Goal: Information Seeking & Learning: Learn about a topic

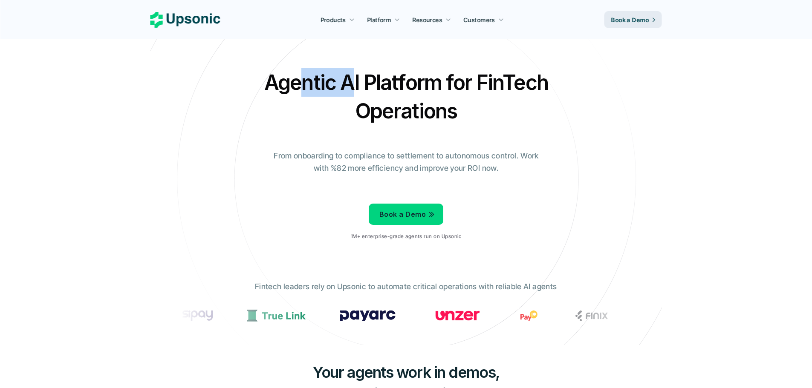
click at [304, 85] on h2 "Agentic AI Platform for FinTech Operations" at bounding box center [406, 96] width 298 height 57
click at [344, 84] on h2 "Agentic AI Platform for FinTech Operations" at bounding box center [406, 96] width 298 height 57
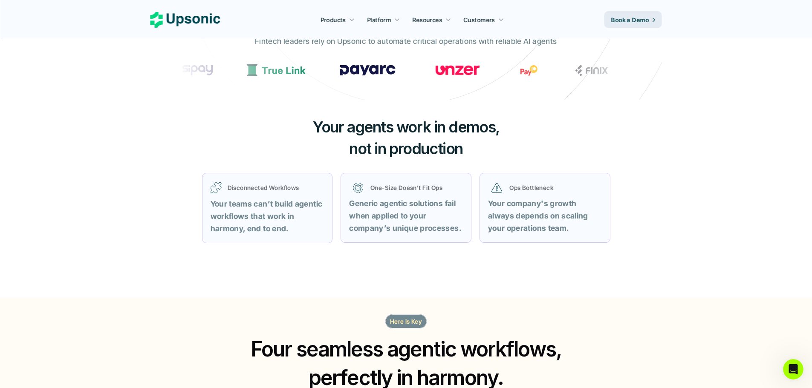
scroll to position [298, 0]
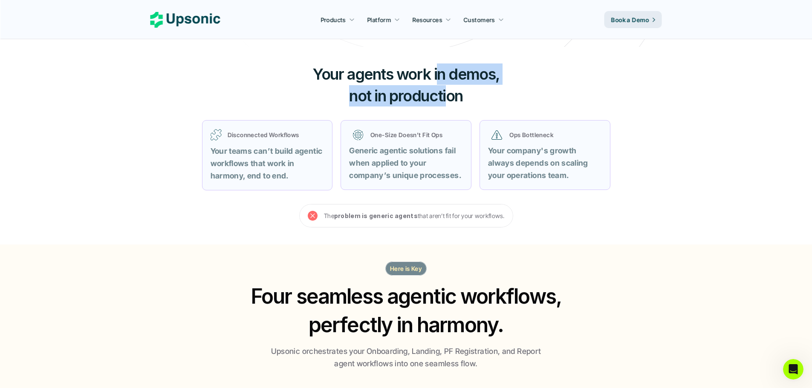
drag, startPoint x: 436, startPoint y: 73, endPoint x: 445, endPoint y: 98, distance: 27.0
click at [445, 98] on h3 "Your agents work in demos, not in production" at bounding box center [406, 85] width 256 height 43
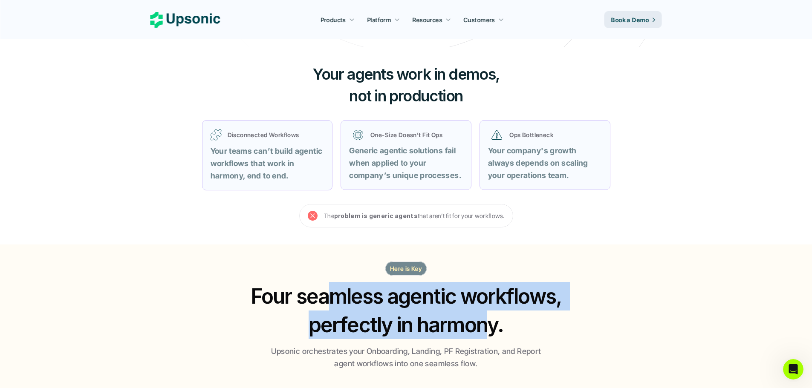
drag, startPoint x: 339, startPoint y: 302, endPoint x: 484, endPoint y: 321, distance: 146.7
click at [484, 321] on h2 "Four seamless agentic workflows, perfectly in harmony." at bounding box center [406, 310] width 327 height 57
click at [439, 318] on h2 "Four seamless agentic workflows, perfectly in harmony." at bounding box center [406, 310] width 327 height 57
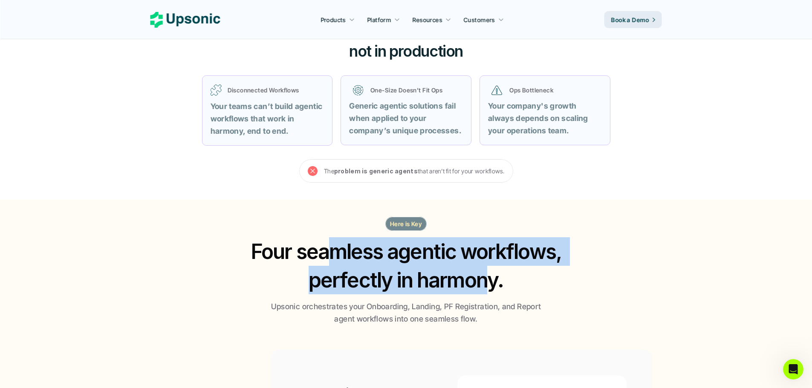
scroll to position [398, 0]
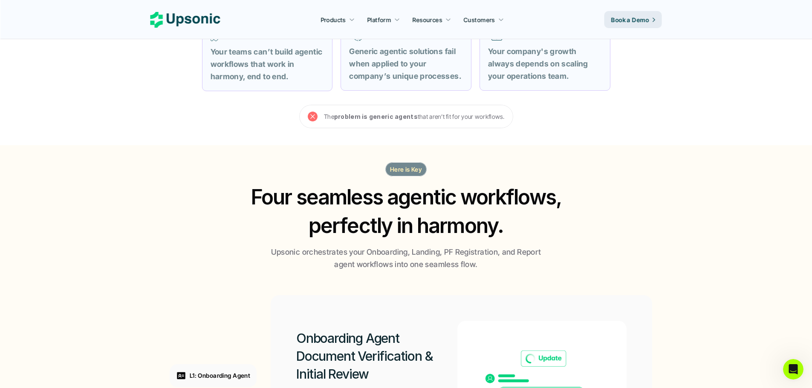
click at [382, 253] on p "Upsonic orchestrates your Onboarding, Landing, PF Registration, and Report agen…" at bounding box center [406, 258] width 277 height 25
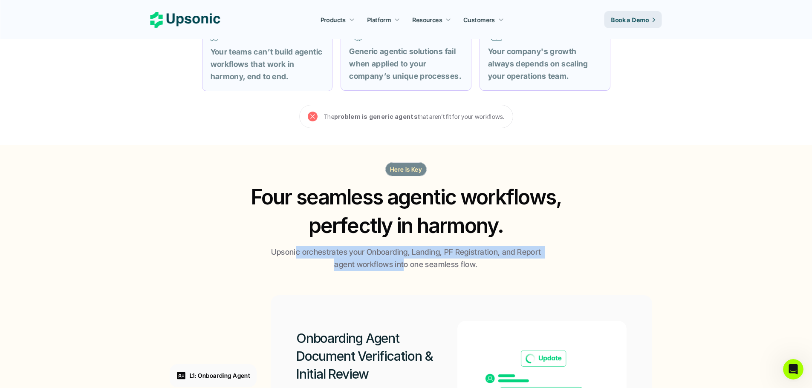
drag, startPoint x: 302, startPoint y: 254, endPoint x: 404, endPoint y: 262, distance: 102.6
click at [404, 262] on p "Upsonic orchestrates your Onboarding, Landing, PF Registration, and Report agen…" at bounding box center [406, 258] width 277 height 25
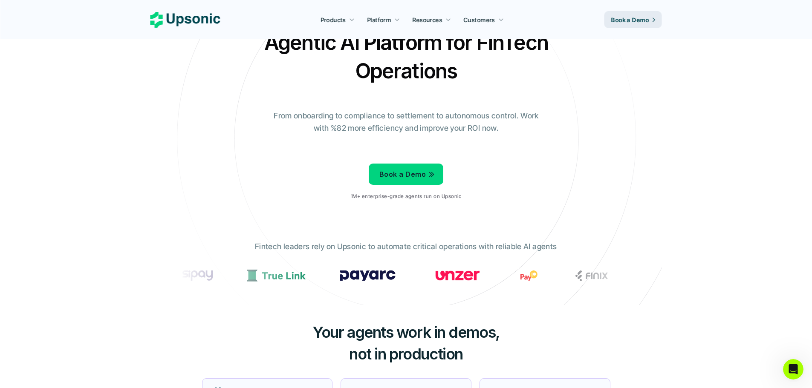
scroll to position [0, 0]
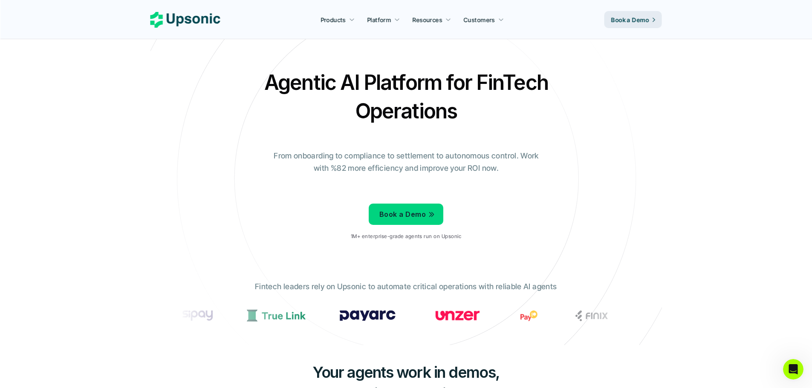
drag, startPoint x: 285, startPoint y: 153, endPoint x: 420, endPoint y: 157, distance: 135.2
click at [420, 157] on p "From onboarding to compliance to settlement to autonomous control. Work with %8…" at bounding box center [406, 162] width 277 height 25
click at [440, 166] on p "From onboarding to compliance to settlement to autonomous control. Work with %8…" at bounding box center [406, 162] width 277 height 25
drag, startPoint x: 429, startPoint y: 154, endPoint x: 518, endPoint y: 156, distance: 88.7
click at [518, 156] on p "From onboarding to compliance to settlement to autonomous control. Work with %8…" at bounding box center [406, 162] width 277 height 25
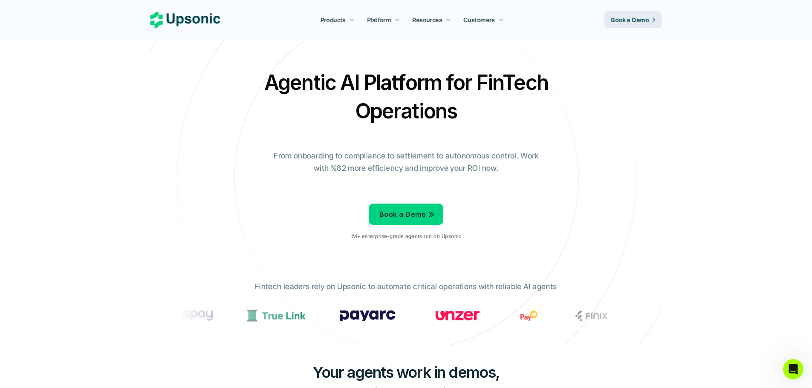
click at [390, 157] on p "From onboarding to compliance to settlement to autonomous control. Work with %8…" at bounding box center [406, 162] width 277 height 25
drag, startPoint x: 337, startPoint y: 162, endPoint x: 443, endPoint y: 168, distance: 106.3
click at [443, 168] on p "From onboarding to compliance to settlement to autonomous control. Work with %8…" at bounding box center [406, 162] width 277 height 25
click at [481, 172] on p "From onboarding to compliance to settlement to autonomous control. Work with %8…" at bounding box center [406, 162] width 277 height 25
drag, startPoint x: 525, startPoint y: 162, endPoint x: 372, endPoint y: 127, distance: 157.0
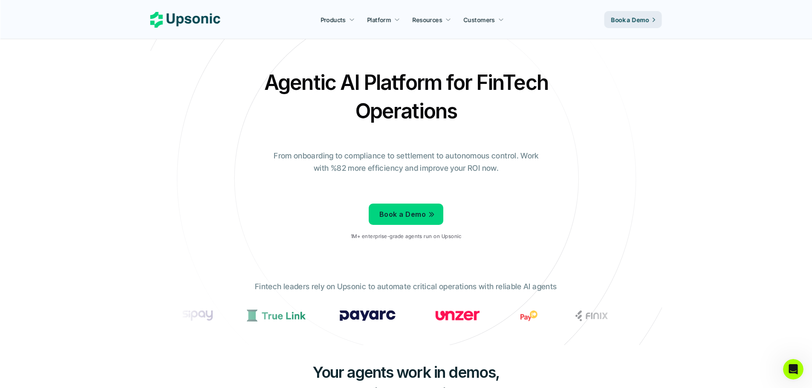
click at [372, 127] on div "Agentic AI Platform for FinTech Operations From onboarding to compliance to set…" at bounding box center [406, 157] width 499 height 179
click at [454, 163] on p "From onboarding to compliance to settlement to autonomous control. Work with %8…" at bounding box center [406, 162] width 277 height 25
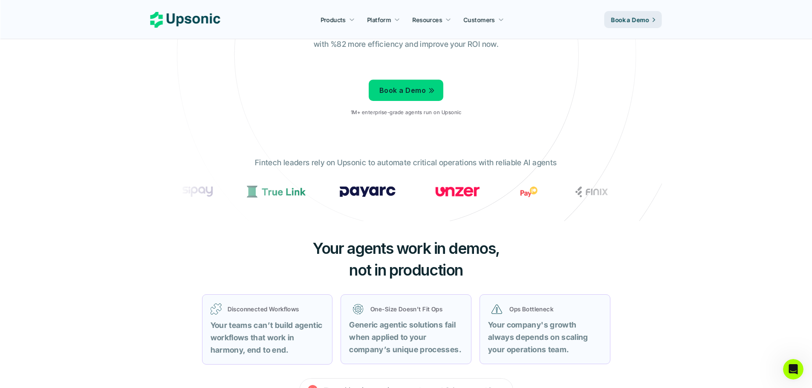
scroll to position [199, 0]
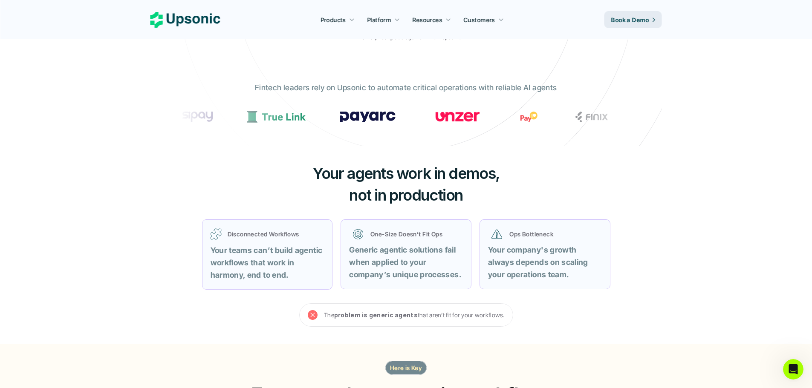
drag, startPoint x: 313, startPoint y: 90, endPoint x: 466, endPoint y: 94, distance: 152.7
click at [466, 94] on p "Fintech leaders rely on Upsonic to automate critical operations with reliable A…" at bounding box center [406, 88] width 302 height 12
click at [341, 92] on p "Fintech leaders rely on Upsonic to automate critical operations with reliable A…" at bounding box center [406, 88] width 302 height 12
drag, startPoint x: 310, startPoint y: 87, endPoint x: 333, endPoint y: 87, distance: 22.2
click at [333, 87] on p "Fintech leaders rely on Upsonic to automate critical operations with reliable A…" at bounding box center [406, 88] width 302 height 12
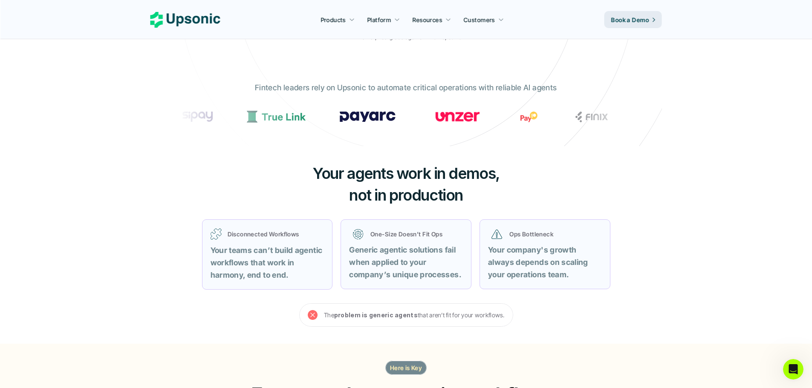
drag, startPoint x: 355, startPoint y: 87, endPoint x: 451, endPoint y: 89, distance: 96.4
click at [451, 89] on p "Fintech leaders rely on Upsonic to automate critical operations with reliable A…" at bounding box center [406, 88] width 302 height 12
click at [482, 89] on p "Fintech leaders rely on Upsonic to automate critical operations with reliable A…" at bounding box center [406, 88] width 302 height 12
drag, startPoint x: 514, startPoint y: 89, endPoint x: 247, endPoint y: 86, distance: 266.5
click at [247, 86] on div "Fintech leaders rely on Upsonic to automate critical operations with reliable A…" at bounding box center [406, 107] width 469 height 64
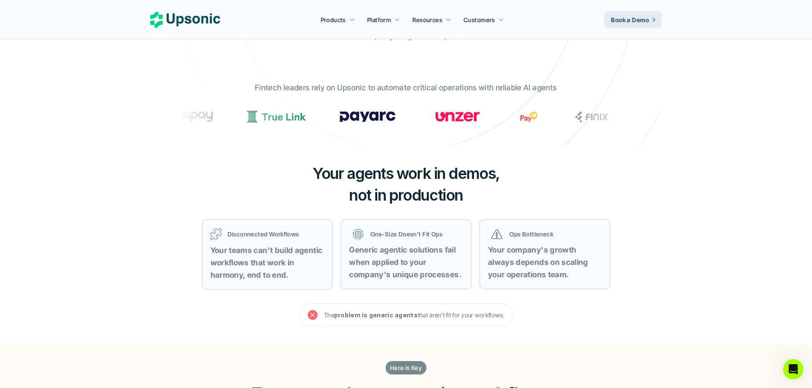
drag, startPoint x: 327, startPoint y: 160, endPoint x: 492, endPoint y: 195, distance: 167.8
click at [492, 195] on div "Your agents work in demos, not in production Disconnected Workflows Your teams …" at bounding box center [406, 244] width 512 height 197
click at [408, 197] on span "not in production" at bounding box center [406, 195] width 114 height 19
click at [296, 256] on div "Disconnected Workflows Your teams can’t build agentic workflows that work in ha…" at bounding box center [268, 254] width 114 height 53
click at [223, 257] on p "Your teams can’t build agentic workflows that work in harmony, end to end." at bounding box center [268, 263] width 114 height 37
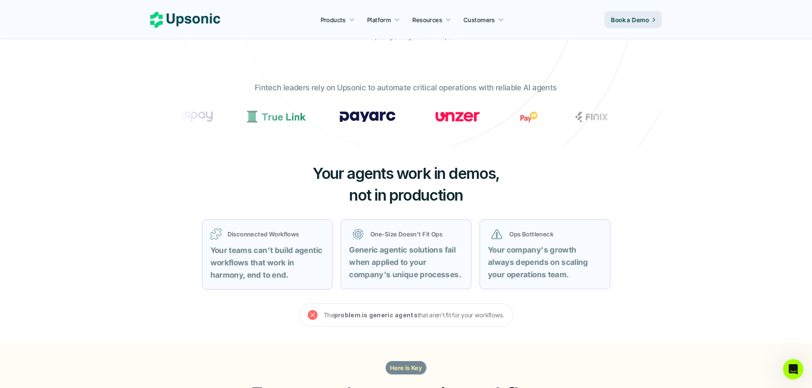
drag, startPoint x: 240, startPoint y: 249, endPoint x: 235, endPoint y: 282, distance: 32.8
click at [235, 282] on div "Disconnected Workflows Your teams can’t build agentic workflows that work in ha…" at bounding box center [267, 255] width 131 height 70
drag, startPoint x: 249, startPoint y: 278, endPoint x: 301, endPoint y: 278, distance: 52.0
click at [301, 278] on p "Your teams can’t build agentic workflows that work in harmony, end to end." at bounding box center [268, 263] width 114 height 37
click at [248, 240] on div "Disconnected Workflows" at bounding box center [268, 234] width 114 height 12
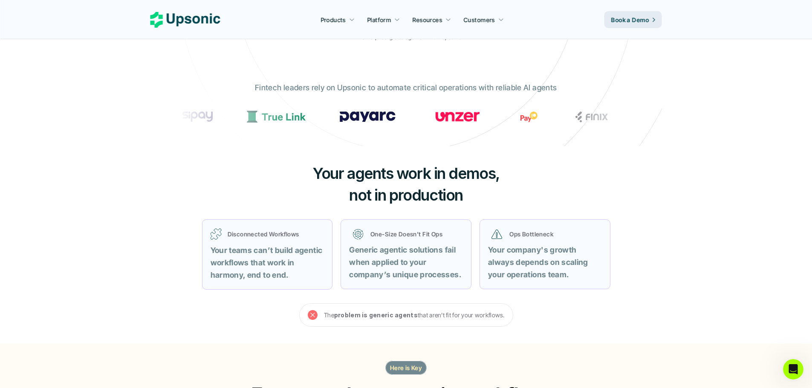
drag, startPoint x: 376, startPoint y: 233, endPoint x: 437, endPoint y: 264, distance: 67.9
click at [437, 264] on div "One-Size Doesn’t Fit Ops Generic agentic solutions fail when applied to your co…" at bounding box center [406, 254] width 114 height 53
click at [437, 264] on p "Generic agentic solutions fail when applied to your company’s unique processes." at bounding box center [406, 262] width 114 height 37
drag, startPoint x: 367, startPoint y: 253, endPoint x: 450, endPoint y: 278, distance: 86.7
click at [450, 278] on strong "Generic agentic solutions fail when applied to your company’s unique processes." at bounding box center [405, 263] width 112 height 34
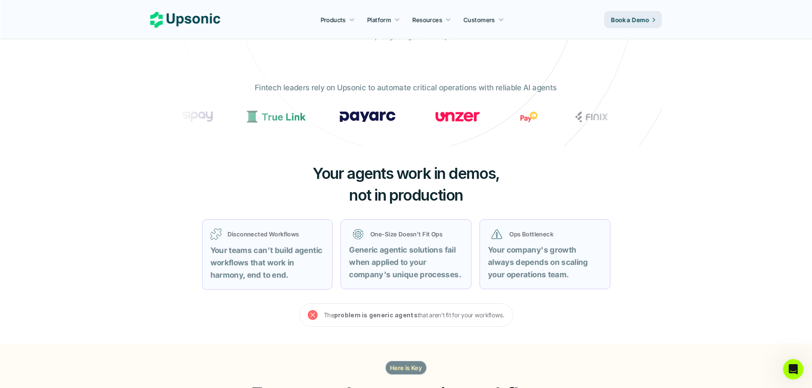
drag, startPoint x: 347, startPoint y: 310, endPoint x: 424, endPoint y: 310, distance: 77.6
click at [424, 310] on p "The problem is generic agents that aren’t fit for your workflows." at bounding box center [414, 315] width 181 height 11
click at [440, 311] on p "The problem is generic agents that aren’t fit for your workflows." at bounding box center [414, 315] width 181 height 11
drag, startPoint x: 447, startPoint y: 313, endPoint x: 486, endPoint y: 313, distance: 39.2
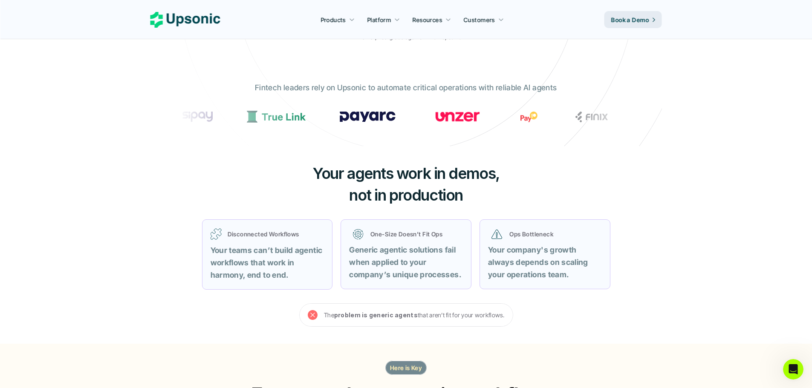
click at [483, 314] on p "The problem is generic agents that aren’t fit for your workflows." at bounding box center [414, 315] width 181 height 11
click at [487, 313] on p "The problem is generic agents that aren’t fit for your workflows." at bounding box center [414, 315] width 181 height 11
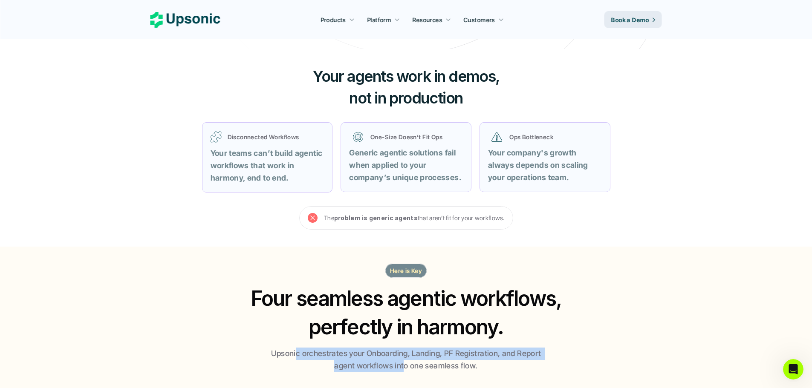
scroll to position [298, 0]
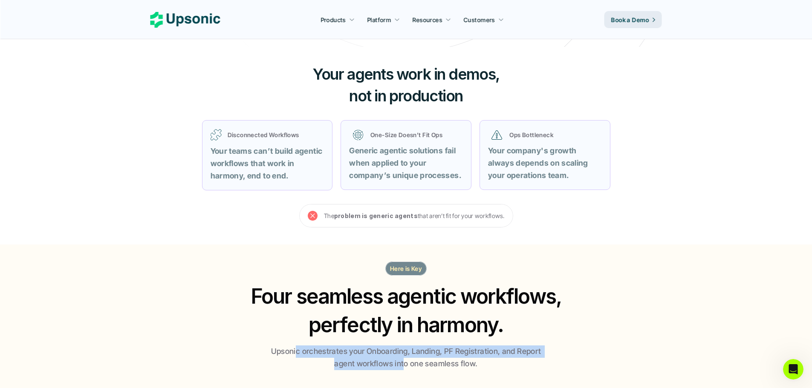
drag, startPoint x: 257, startPoint y: 282, endPoint x: 555, endPoint y: 323, distance: 299.9
click at [555, 323] on h2 "Four seamless agentic workflows, perfectly in harmony." at bounding box center [406, 310] width 327 height 57
drag, startPoint x: 234, startPoint y: 136, endPoint x: 275, endPoint y: 169, distance: 52.7
click at [275, 169] on div "Disconnected Workflows Your teams can’t build agentic workflows that work in ha…" at bounding box center [268, 155] width 114 height 53
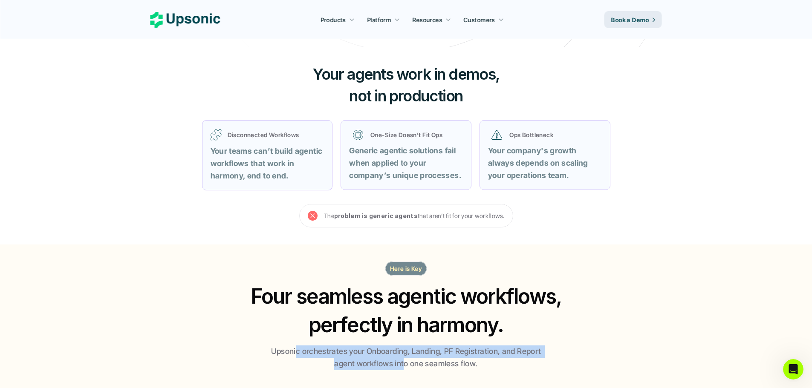
click at [275, 169] on p "Your teams can’t build agentic workflows that work in harmony, end to end." at bounding box center [268, 163] width 114 height 37
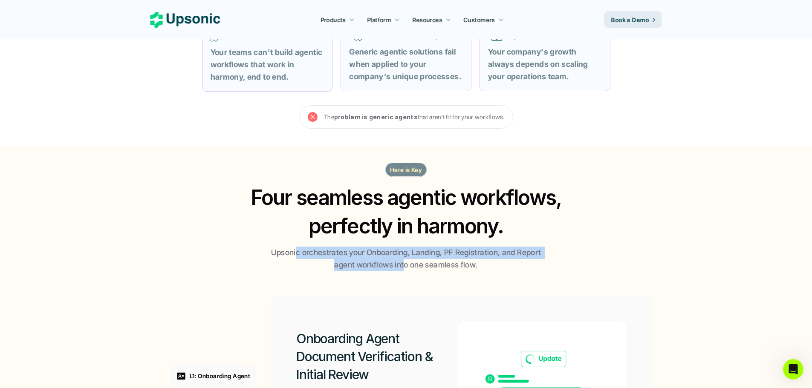
scroll to position [398, 0]
drag, startPoint x: 264, startPoint y: 215, endPoint x: 514, endPoint y: 270, distance: 256.2
click at [514, 270] on div "Here is Key Four seamless agentic workflows, perfectly in harmony. Upsonic orch…" at bounding box center [406, 216] width 512 height 109
click at [514, 270] on p "Upsonic orchestrates your Onboarding, Landing, PF Registration, and Report agen…" at bounding box center [406, 258] width 277 height 25
drag, startPoint x: 398, startPoint y: 254, endPoint x: 477, endPoint y: 268, distance: 80.0
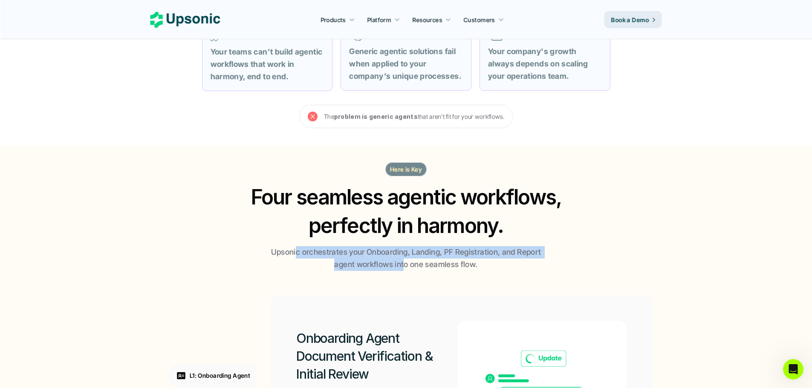
click at [477, 268] on p "Upsonic orchestrates your Onboarding, Landing, PF Registration, and Report agen…" at bounding box center [406, 258] width 277 height 25
drag, startPoint x: 504, startPoint y: 271, endPoint x: 282, endPoint y: 246, distance: 223.8
click at [282, 246] on section "Here is Key Four seamless agentic workflows, perfectly in harmony. Upsonic orch…" at bounding box center [406, 362] width 812 height 434
click at [353, 270] on p "Upsonic orchestrates your Onboarding, Landing, PF Registration, and Report agen…" at bounding box center [406, 258] width 277 height 25
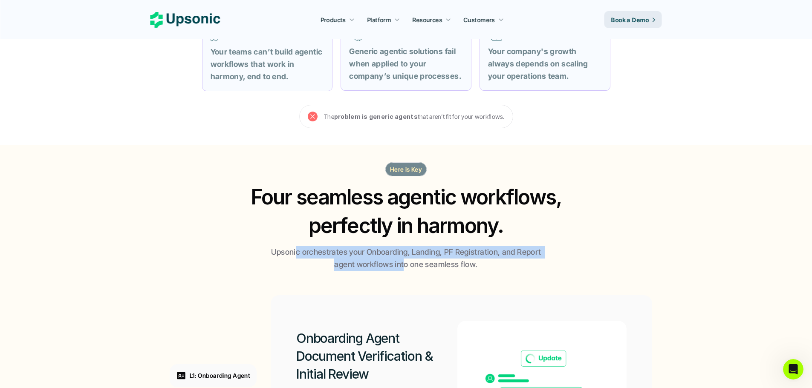
click at [353, 270] on p "Upsonic orchestrates your Onboarding, Landing, PF Registration, and Report agen…" at bounding box center [406, 258] width 277 height 25
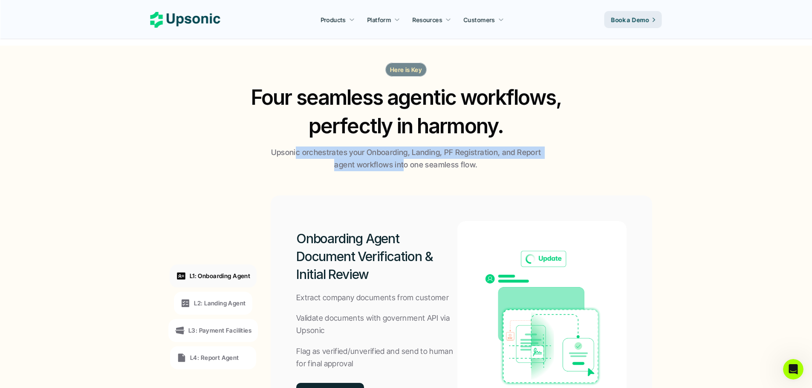
drag, startPoint x: 301, startPoint y: 243, endPoint x: 394, endPoint y: 335, distance: 131.4
click at [394, 335] on div "Onboarding Agent Document Verification & Initial Review Extract company documen…" at bounding box center [376, 317] width 161 height 192
click at [381, 268] on h2 "Onboarding Agent Document Verification & Initial Review" at bounding box center [376, 257] width 161 height 54
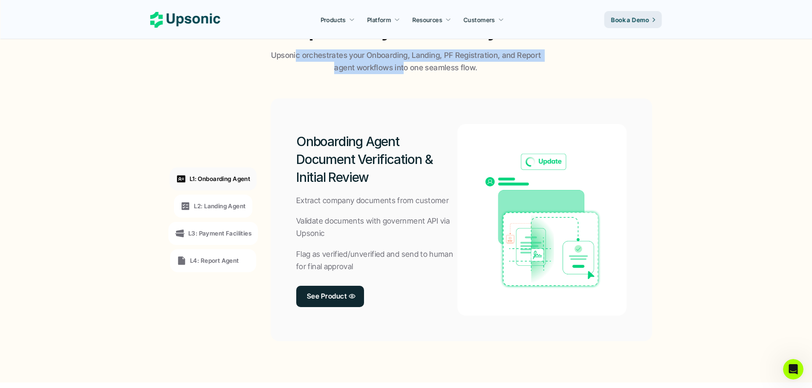
scroll to position [696, 0]
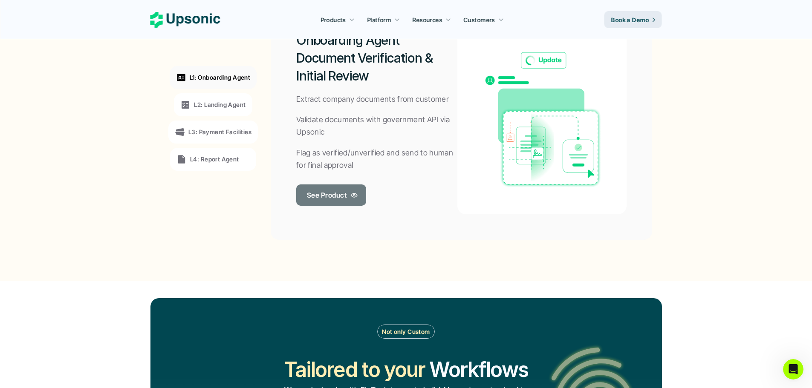
click at [329, 197] on p "See Product" at bounding box center [327, 195] width 40 height 12
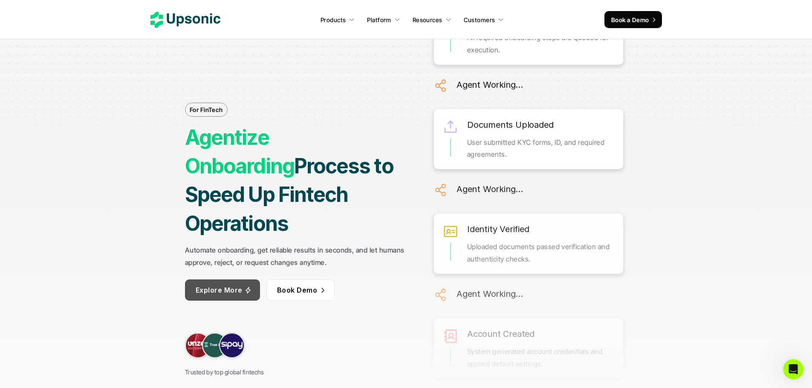
click at [226, 284] on p "Explore More" at bounding box center [219, 290] width 47 height 12
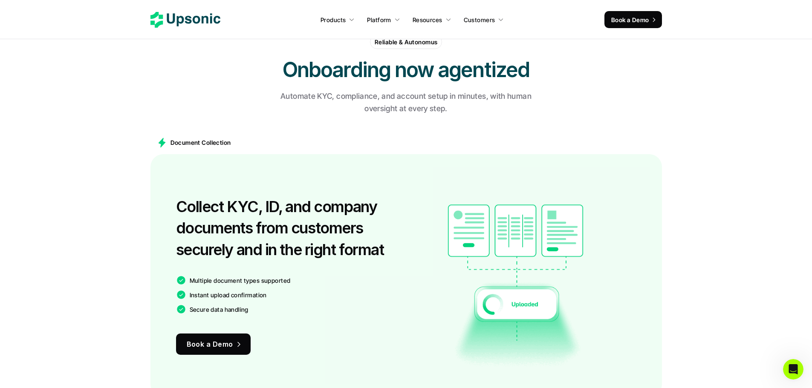
scroll to position [493, 0]
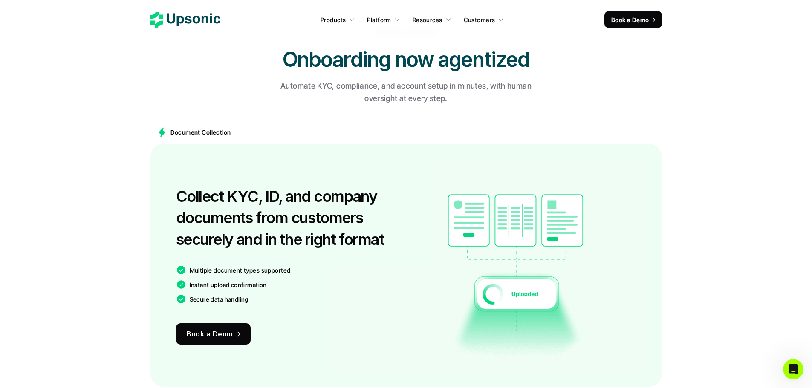
drag, startPoint x: 427, startPoint y: 52, endPoint x: 515, endPoint y: 52, distance: 88.2
click at [431, 52] on h2 "Onboarding now agentized" at bounding box center [406, 59] width 256 height 29
drag, startPoint x: 282, startPoint y: 83, endPoint x: 315, endPoint y: 84, distance: 33.3
click at [315, 84] on p "Automate KYC, compliance, and account setup in minutes, with human oversight at…" at bounding box center [406, 92] width 277 height 25
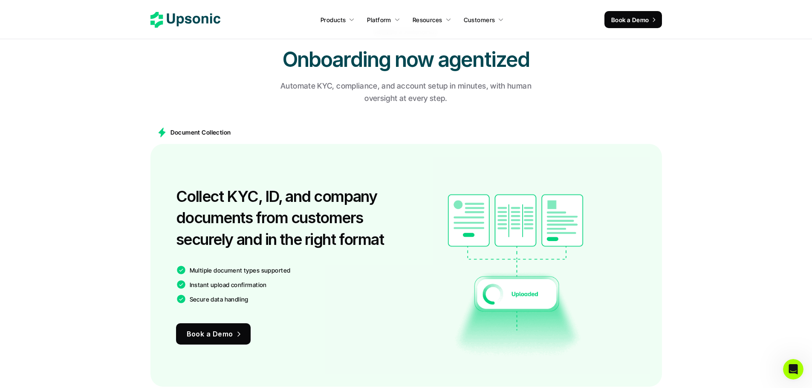
drag, startPoint x: 344, startPoint y: 85, endPoint x: 483, endPoint y: 84, distance: 138.5
click at [483, 84] on p "Automate KYC, compliance, and account setup in minutes, with human oversight at…" at bounding box center [406, 92] width 277 height 25
click at [488, 87] on p "Automate KYC, compliance, and account setup in minutes, with human oversight at…" at bounding box center [406, 92] width 277 height 25
drag, startPoint x: 491, startPoint y: 87, endPoint x: 491, endPoint y: 97, distance: 9.8
click at [491, 97] on p "Automate KYC, compliance, and account setup in minutes, with human oversight at…" at bounding box center [406, 92] width 277 height 25
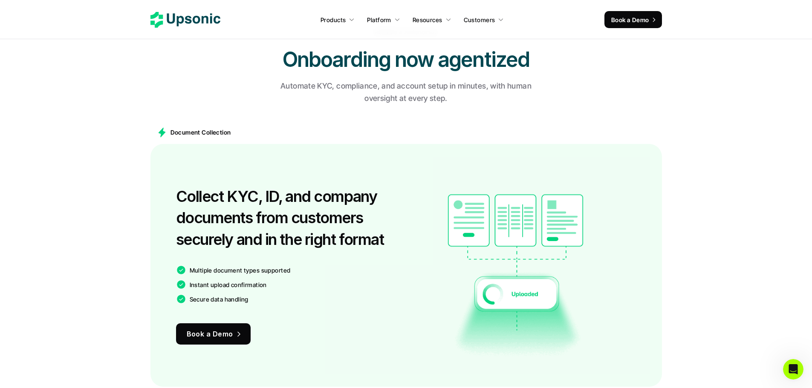
click at [491, 97] on p "Automate KYC, compliance, and account setup in minutes, with human oversight at…" at bounding box center [406, 92] width 277 height 25
drag, startPoint x: 411, startPoint y: 84, endPoint x: 490, endPoint y: 109, distance: 83.1
click at [490, 109] on div "Reliable & Autonomus Onboarding now agentized Automate KYC, compliance, and acc…" at bounding box center [406, 64] width 512 height 95
drag, startPoint x: 469, startPoint y: 96, endPoint x: 352, endPoint y: 84, distance: 117.4
click at [352, 84] on p "Automate KYC, compliance, and account setup in minutes, with human oversight at…" at bounding box center [406, 92] width 277 height 25
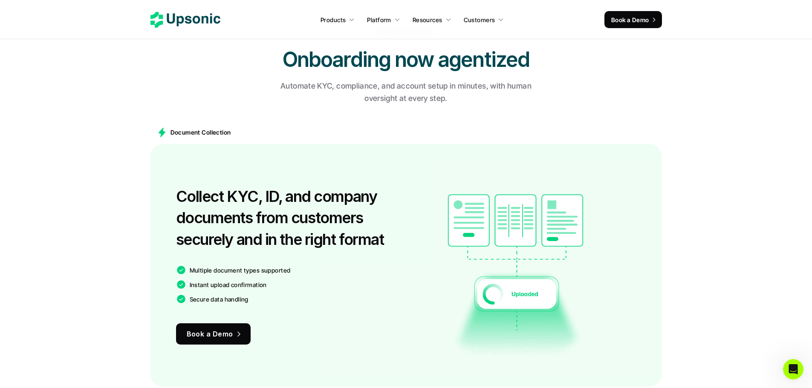
click at [223, 118] on main "Document Collection Collect KYC, ID, and company documents from customers secur…" at bounding box center [406, 254] width 812 height 283
drag, startPoint x: 260, startPoint y: 199, endPoint x: 275, endPoint y: 199, distance: 14.9
click at [275, 199] on h3 "Collect KYC, ID, and company documents from customers securely and in the right…" at bounding box center [289, 218] width 226 height 64
click at [321, 198] on h3 "Collect KYC, ID, and company documents from customers securely and in the right…" at bounding box center [289, 218] width 226 height 64
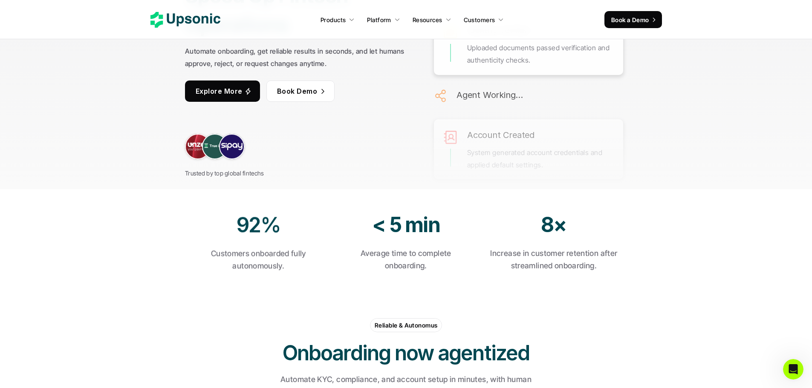
scroll to position [0, 0]
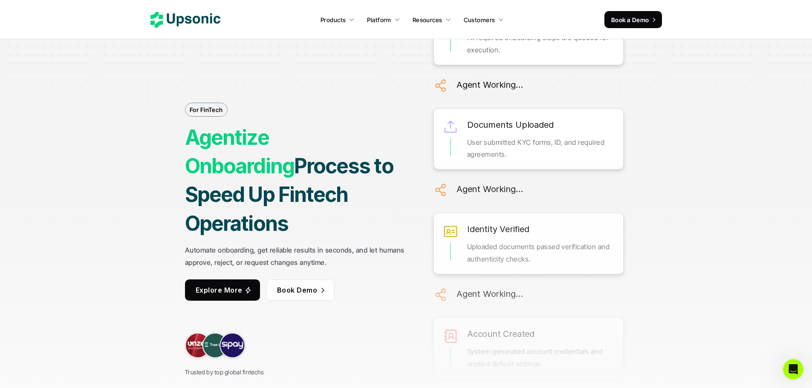
click at [214, 284] on p "Explore More" at bounding box center [219, 290] width 47 height 12
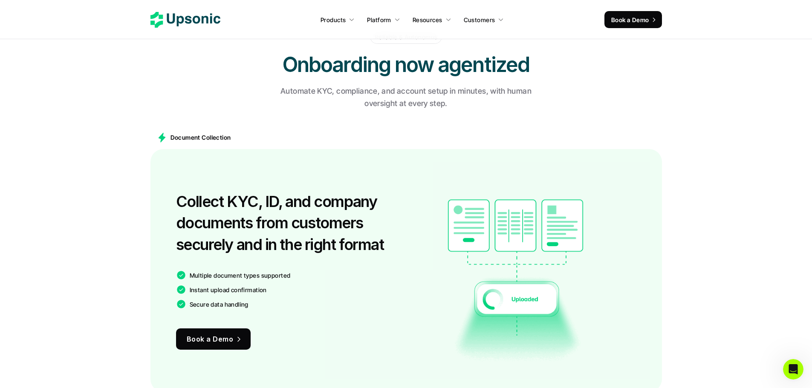
scroll to position [493, 0]
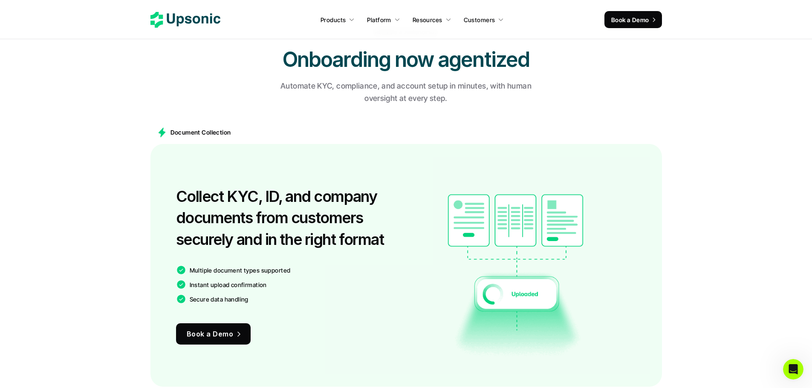
drag, startPoint x: 178, startPoint y: 194, endPoint x: 373, endPoint y: 242, distance: 201.0
click at [373, 242] on h3 "Collect KYC, ID, and company documents from customers securely and in the right…" at bounding box center [289, 218] width 226 height 64
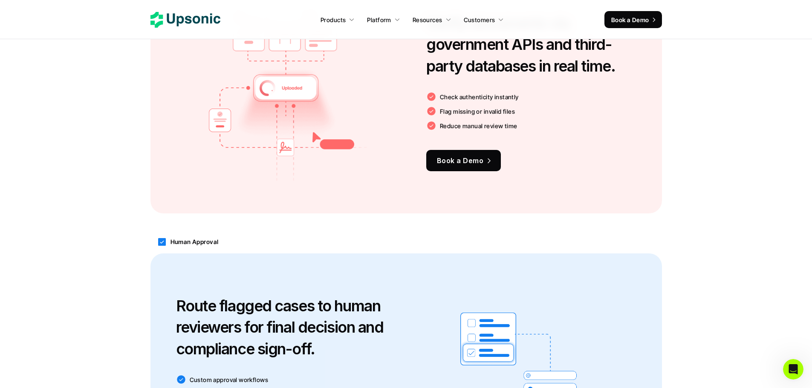
scroll to position [1090, 0]
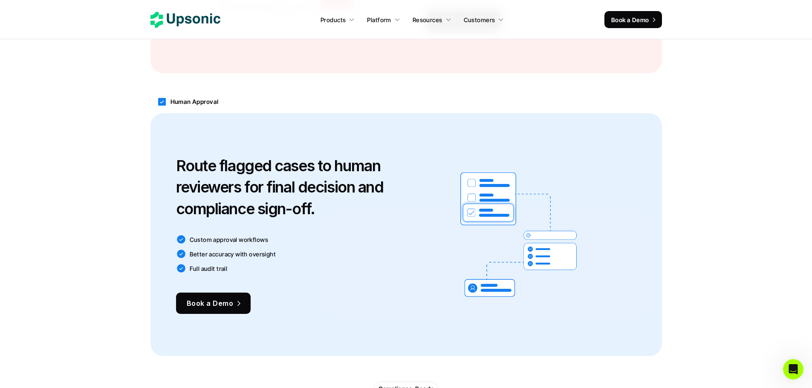
drag, startPoint x: 241, startPoint y: 210, endPoint x: 303, endPoint y: 209, distance: 61.4
click at [303, 209] on h3 "Route flagged cases to human reviewers for final decision and compliance sign-o…" at bounding box center [289, 187] width 226 height 64
click at [314, 205] on h3 "Route flagged cases to human reviewers for final decision and compliance sign-o…" at bounding box center [289, 187] width 226 height 64
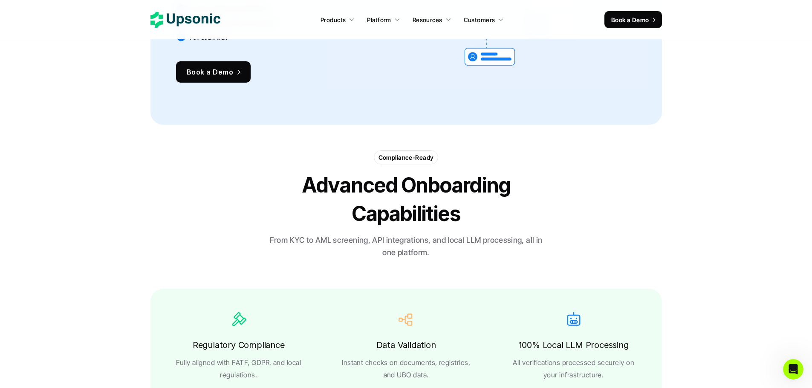
scroll to position [1388, 0]
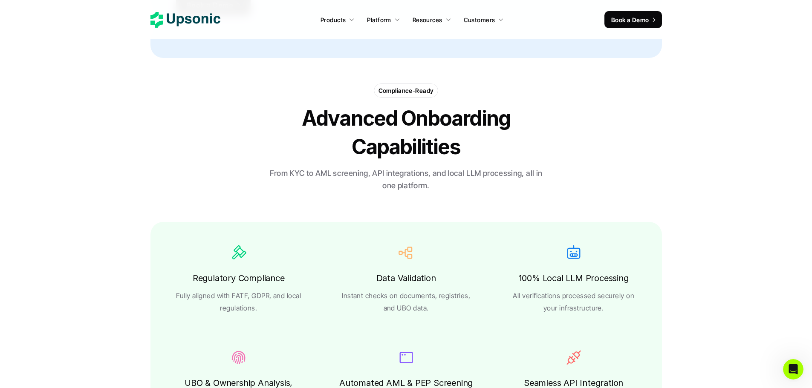
drag, startPoint x: 304, startPoint y: 112, endPoint x: 393, endPoint y: 153, distance: 98.0
click at [393, 153] on strong "Advanced Onboarding Capabilities" at bounding box center [408, 133] width 212 height 54
click at [422, 148] on strong "Advanced Onboarding Capabilities" at bounding box center [408, 133] width 212 height 54
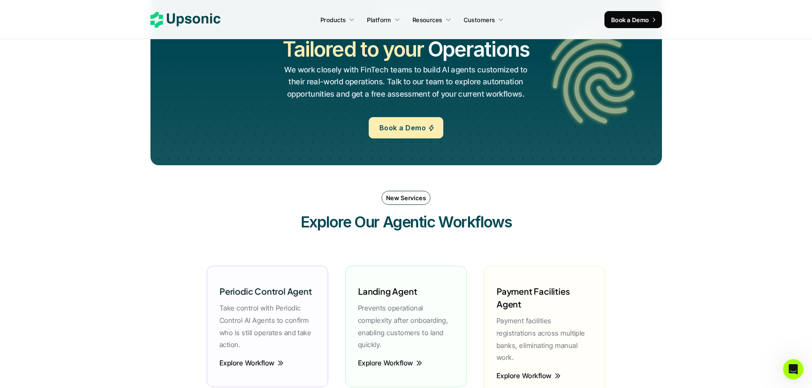
scroll to position [1985, 0]
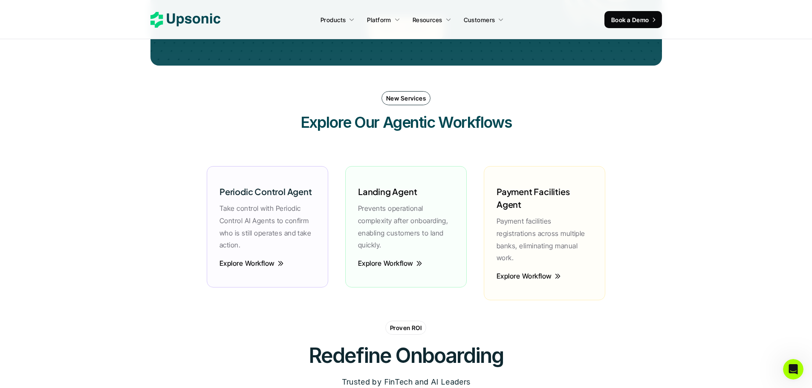
drag, startPoint x: 434, startPoint y: 126, endPoint x: 468, endPoint y: 126, distance: 35.0
click at [468, 126] on h3 "Explore Our Agentic Workflows" at bounding box center [406, 122] width 256 height 21
drag, startPoint x: 249, startPoint y: 224, endPoint x: 259, endPoint y: 240, distance: 18.7
click at [259, 240] on div "Periodic Control Agent Take control with Periodic Control AI Agents to confirm …" at bounding box center [267, 216] width 104 height 83
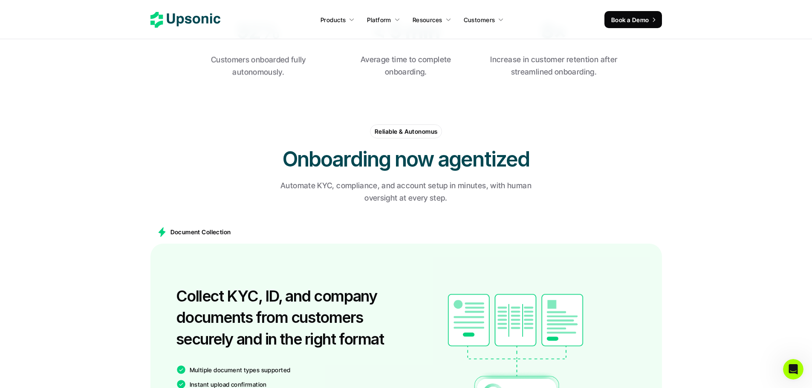
scroll to position [0, 0]
